Goal: Task Accomplishment & Management: Complete application form

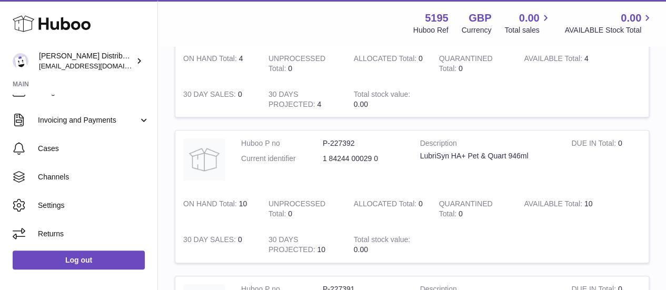
scroll to position [207, 0]
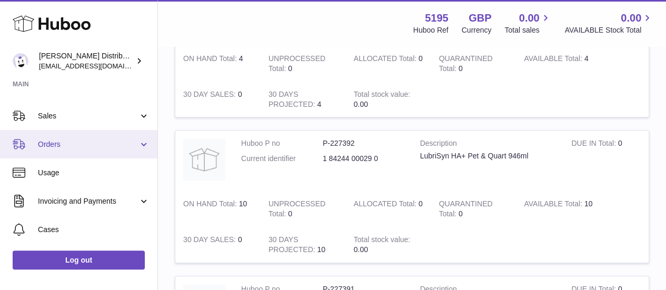
click at [74, 141] on span "Orders" at bounding box center [88, 144] width 101 height 10
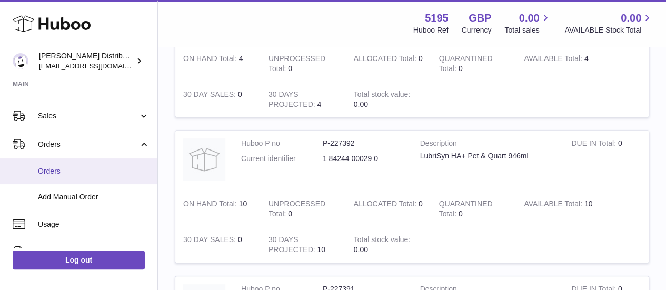
click at [53, 174] on span "Orders" at bounding box center [94, 171] width 112 height 10
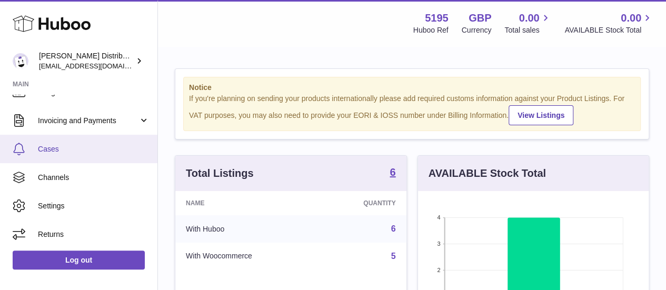
scroll to position [126, 0]
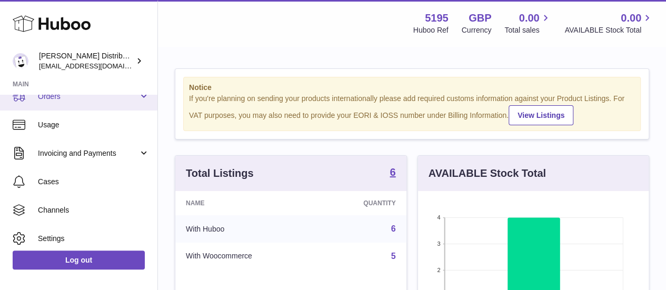
click at [79, 100] on span "Orders" at bounding box center [88, 97] width 101 height 10
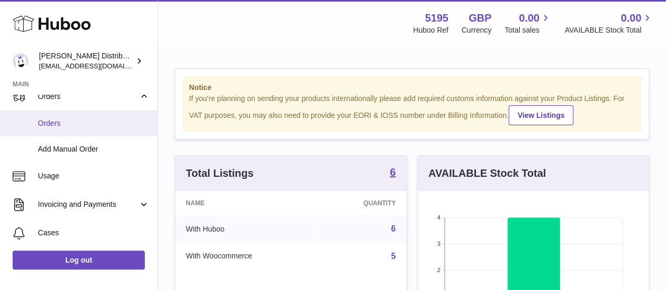
click at [82, 128] on link "Orders" at bounding box center [78, 124] width 157 height 26
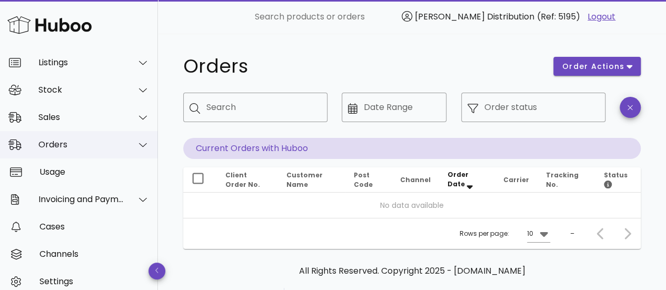
scroll to position [59, 0]
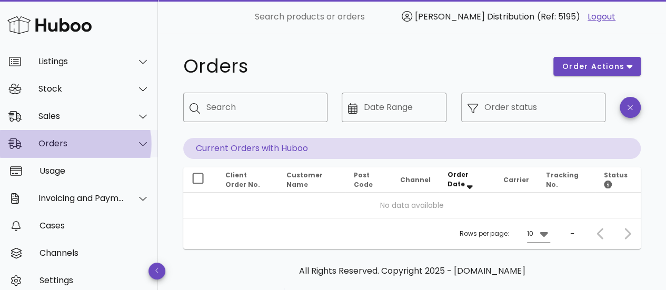
click at [65, 144] on div "Orders" at bounding box center [81, 143] width 86 height 10
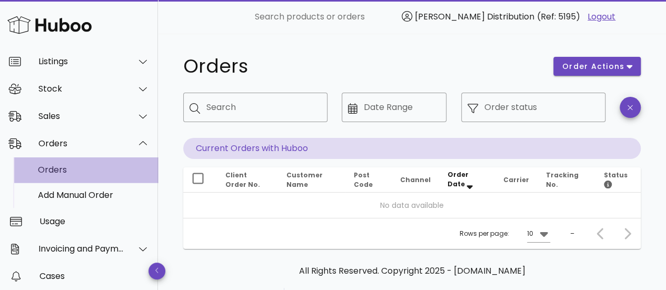
click at [58, 167] on div "Orders" at bounding box center [94, 170] width 112 height 10
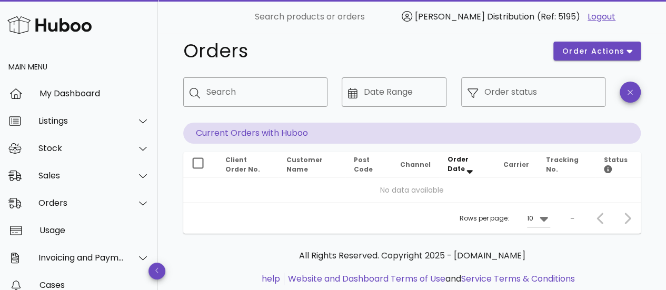
scroll to position [16, 0]
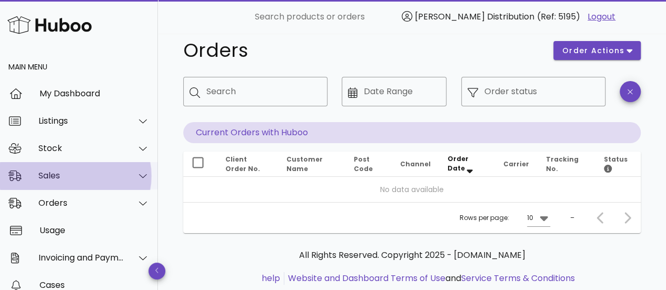
click at [63, 182] on div "Sales" at bounding box center [79, 175] width 158 height 27
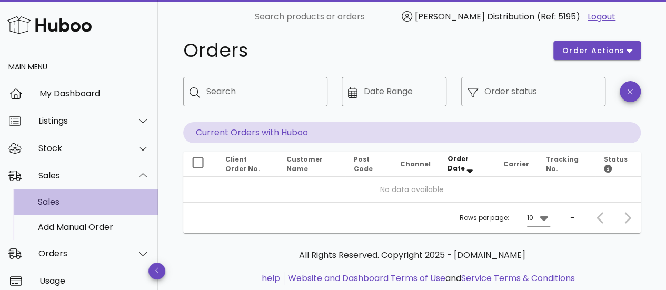
click at [65, 205] on div "Sales" at bounding box center [94, 202] width 112 height 10
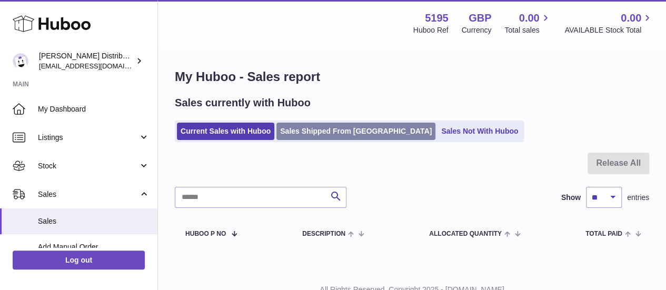
click at [291, 136] on link "Sales Shipped From [GEOGRAPHIC_DATA]" at bounding box center [355, 131] width 159 height 17
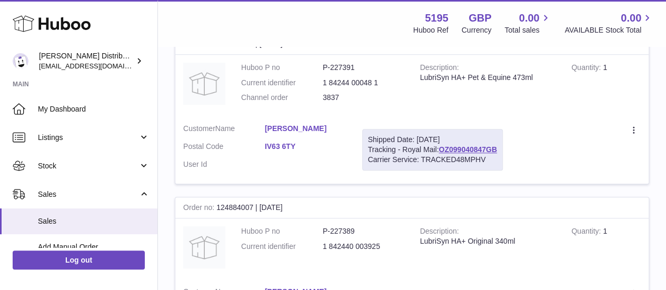
scroll to position [365, 0]
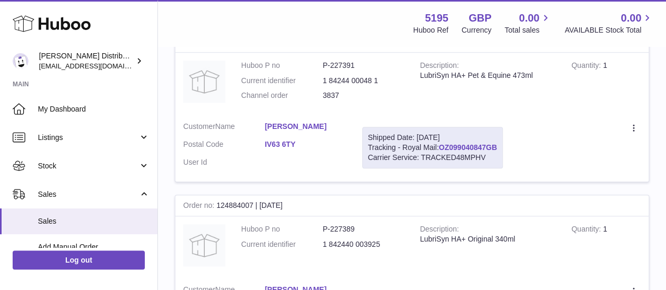
click at [459, 148] on link "OZ099040847GB" at bounding box center [467, 147] width 58 height 8
drag, startPoint x: 403, startPoint y: 147, endPoint x: 498, endPoint y: 145, distance: 95.3
click at [498, 145] on div "Shipped Date: [DATE] Tracking - Royal Mail: OZ099040847GB Carrier Service: TRAC…" at bounding box center [432, 148] width 141 height 42
copy div "Royal Mail: OZ099040847GB"
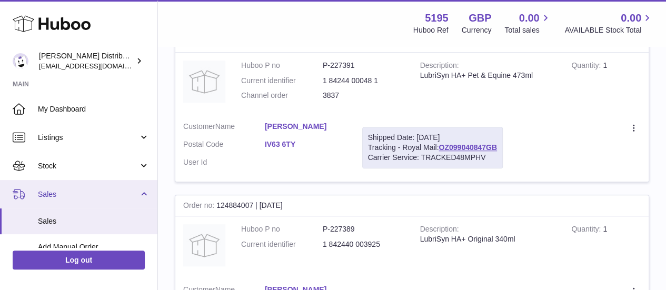
scroll to position [56, 0]
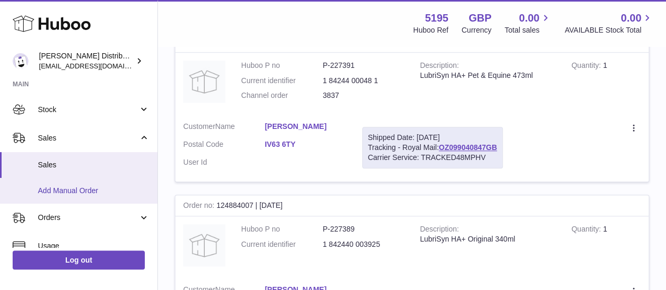
click at [79, 193] on span "Add Manual Order" at bounding box center [94, 191] width 112 height 10
click at [56, 182] on link "Add Manual Order" at bounding box center [78, 191] width 157 height 26
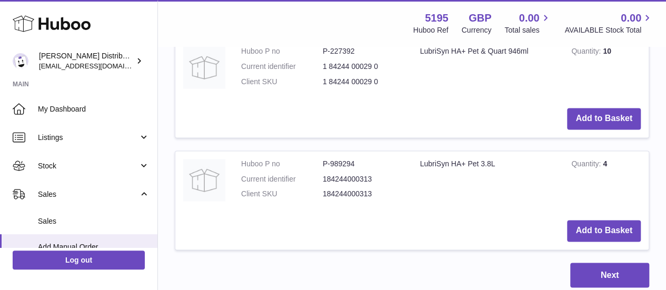
scroll to position [749, 0]
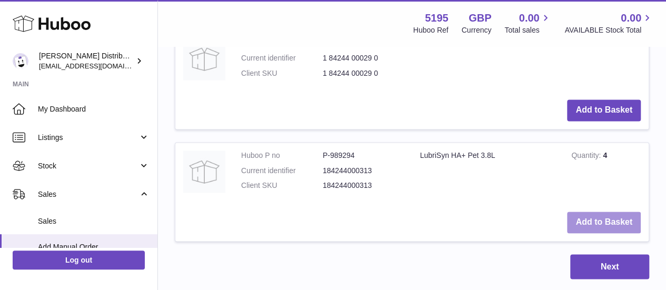
click at [611, 223] on button "Add to Basket" at bounding box center [604, 223] width 74 height 22
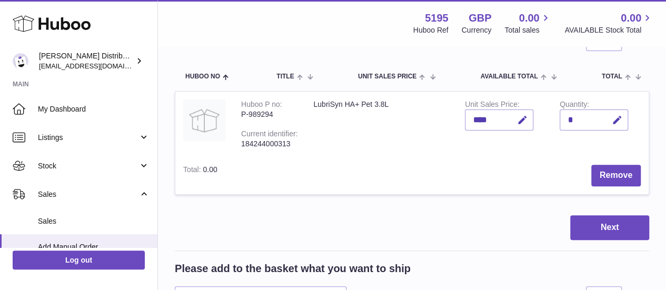
scroll to position [92, 0]
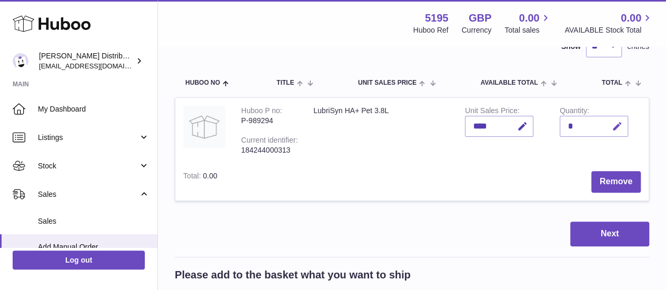
click at [615, 127] on icon "button" at bounding box center [617, 126] width 11 height 11
type input "*"
click at [615, 127] on icon "submit" at bounding box center [617, 126] width 9 height 9
click at [619, 226] on button "Next" at bounding box center [609, 234] width 79 height 25
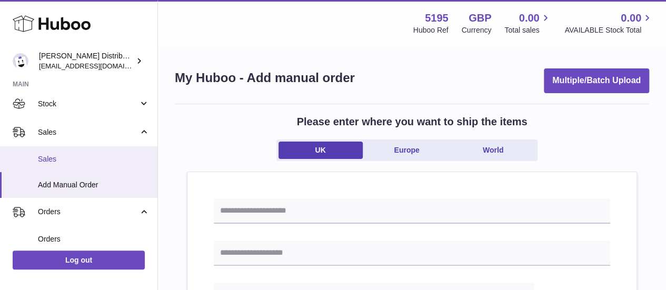
scroll to position [64, 0]
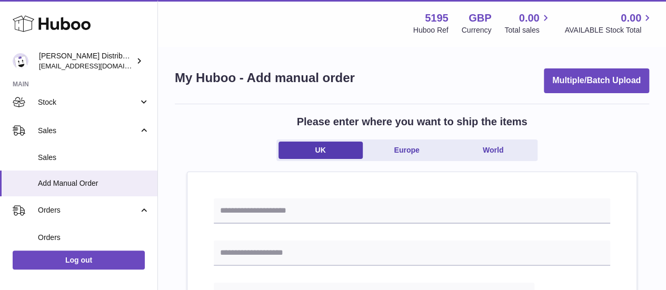
scroll to position [92, 0]
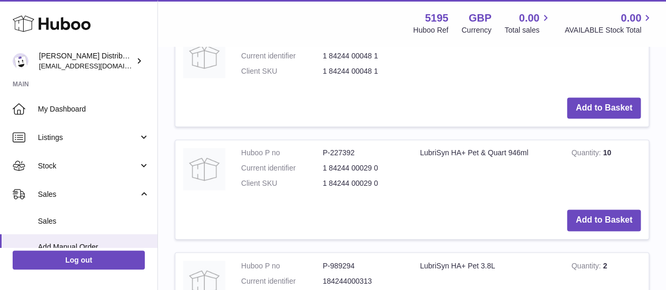
scroll to position [756, 0]
click at [618, 216] on button "Add to Basket" at bounding box center [604, 220] width 74 height 22
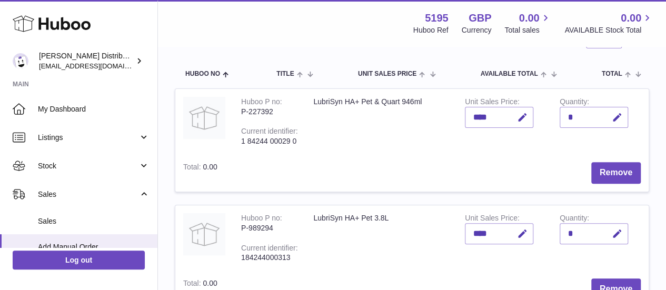
scroll to position [101, 0]
click at [617, 117] on icon "button" at bounding box center [617, 117] width 11 height 11
type input "*"
click at [617, 117] on icon "submit" at bounding box center [617, 117] width 9 height 9
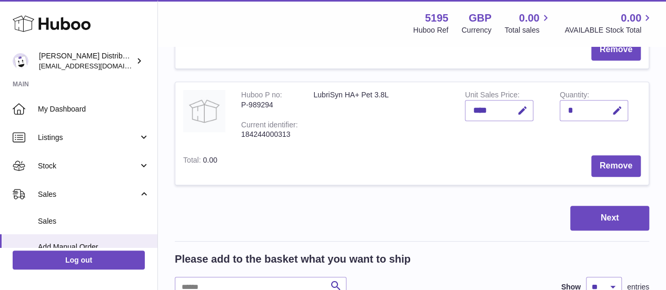
scroll to position [224, 0]
click at [599, 216] on button "Next" at bounding box center [609, 218] width 79 height 25
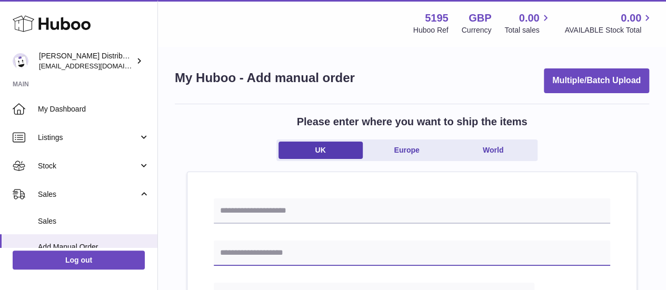
click at [486, 252] on input "text" at bounding box center [412, 253] width 396 height 25
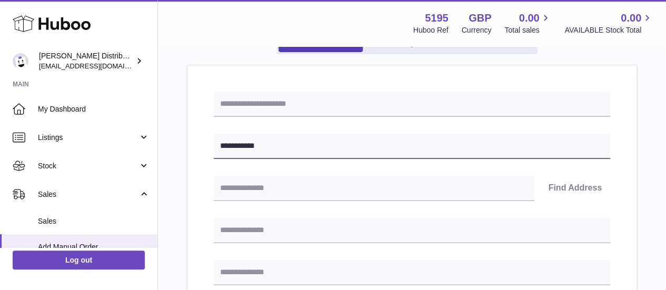
scroll to position [107, 0]
type input "**********"
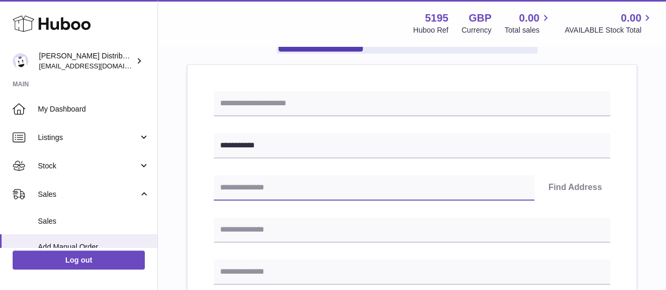
click at [401, 190] on input "text" at bounding box center [374, 187] width 321 height 25
type input "********"
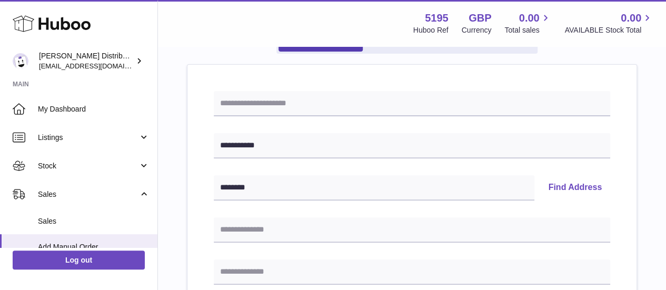
click at [584, 189] on button "Find Address" at bounding box center [575, 187] width 71 height 25
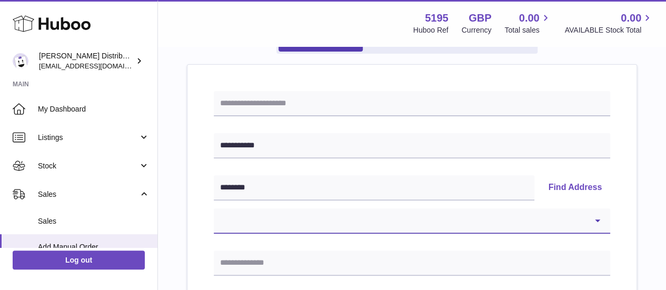
click at [430, 220] on select "**********" at bounding box center [412, 220] width 396 height 25
select select "**"
click at [214, 208] on select "**********" at bounding box center [412, 220] width 396 height 25
type input "**********"
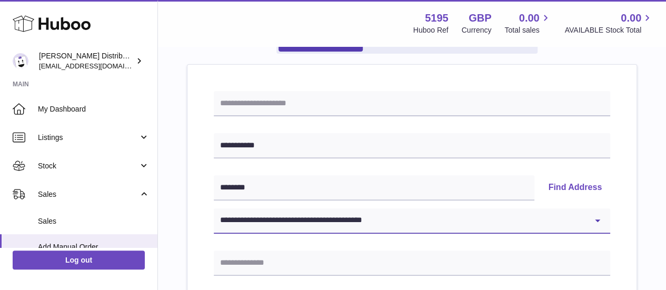
type input "********"
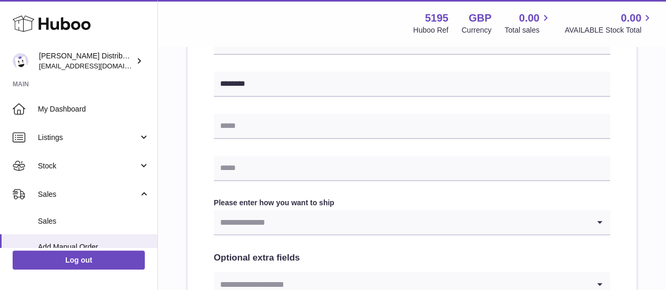
scroll to position [455, 0]
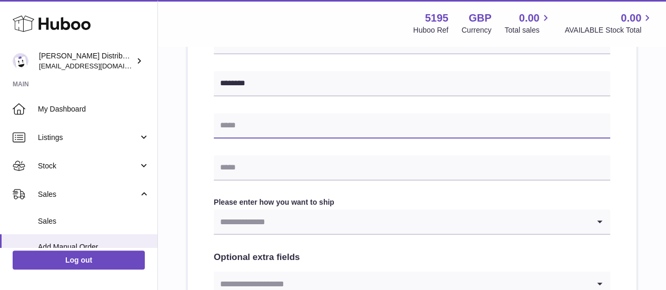
click at [272, 125] on input "text" at bounding box center [412, 125] width 396 height 25
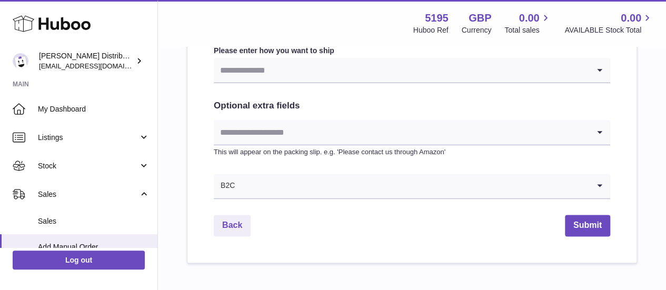
scroll to position [607, 0]
type input "**********"
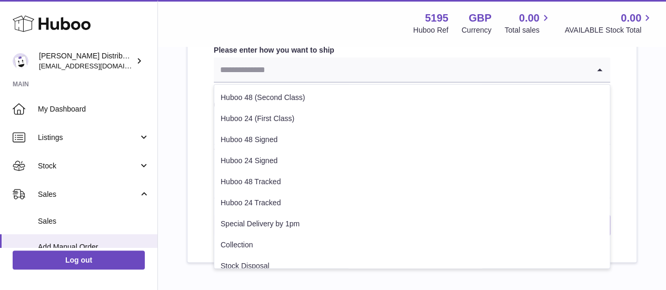
click at [278, 76] on input "Search for option" at bounding box center [401, 69] width 375 height 24
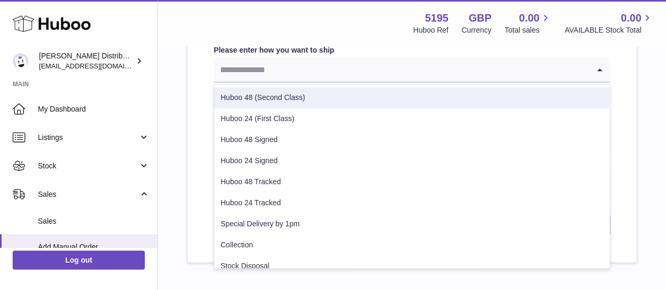
click at [258, 101] on li "Huboo 48 (Second Class)" at bounding box center [411, 97] width 395 height 21
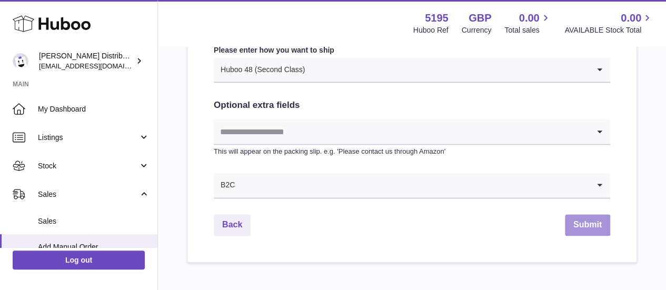
click at [584, 218] on button "Submit" at bounding box center [587, 225] width 45 height 22
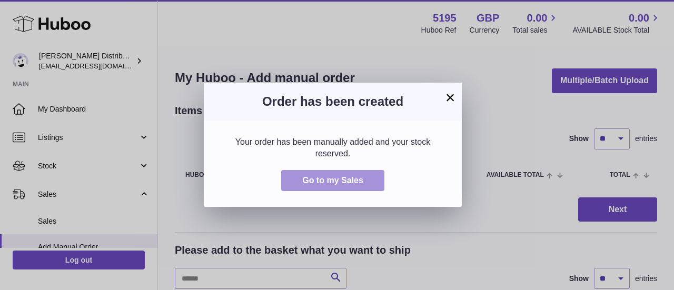
click at [365, 191] on button "Go to my Sales" at bounding box center [332, 181] width 103 height 22
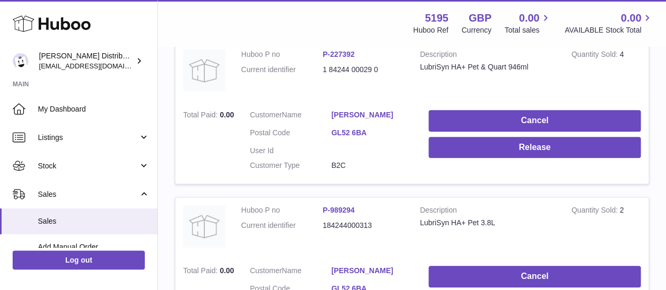
scroll to position [207, 0]
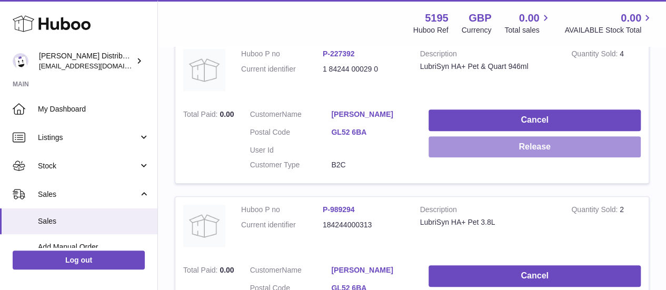
click at [470, 156] on button "Release" at bounding box center [534, 147] width 212 height 22
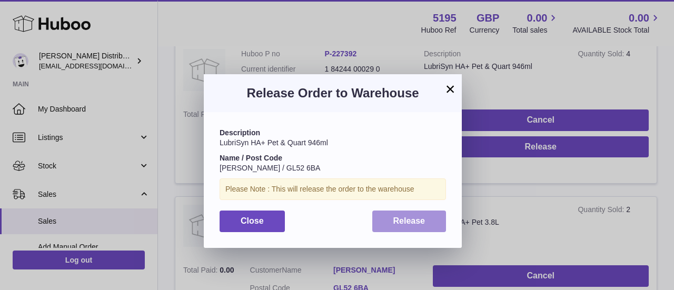
click at [417, 212] on button "Release" at bounding box center [409, 222] width 74 height 22
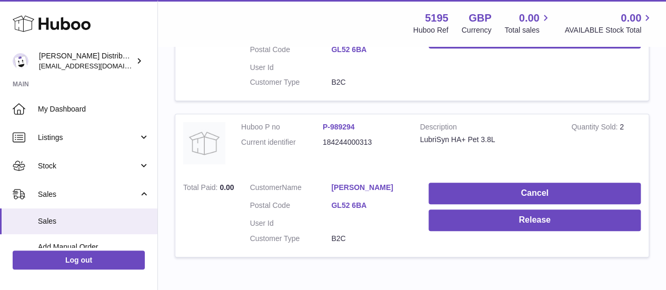
scroll to position [291, 0]
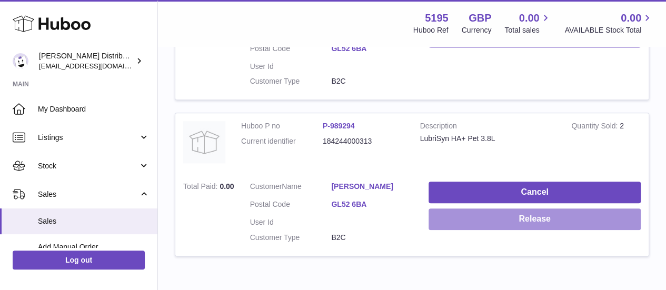
click at [448, 223] on button "Release" at bounding box center [534, 219] width 212 height 22
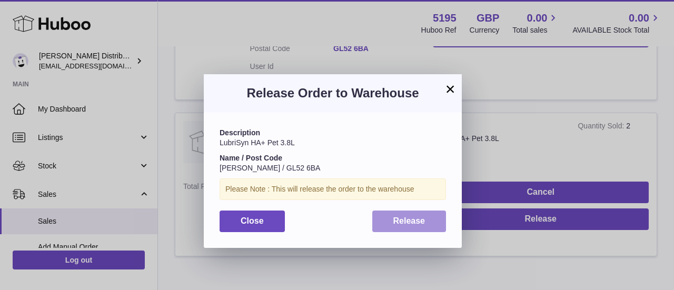
click at [390, 226] on button "Release" at bounding box center [409, 222] width 74 height 22
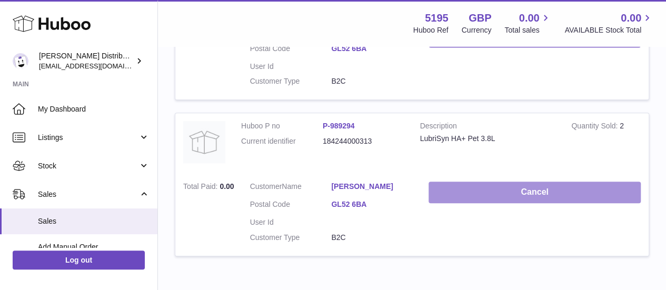
scroll to position [65, 0]
